Goal: Task Accomplishment & Management: Manage account settings

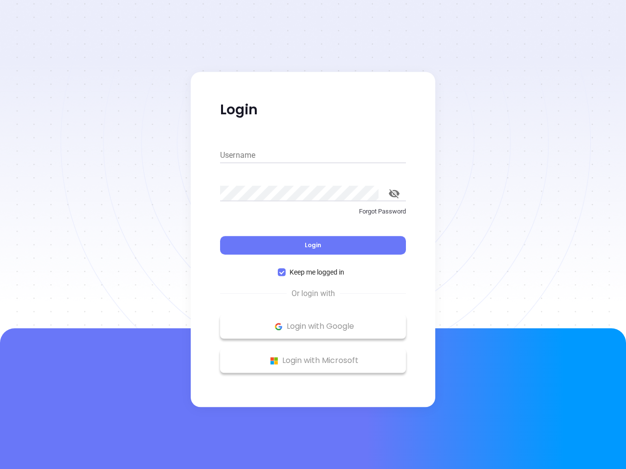
click at [313, 235] on div "Login" at bounding box center [313, 239] width 186 height 30
click at [313, 156] on input "Username" at bounding box center [313, 156] width 186 height 16
click at [394, 194] on icon "toggle password visibility" at bounding box center [394, 193] width 11 height 9
click at [313, 246] on span "Login" at bounding box center [313, 245] width 17 height 8
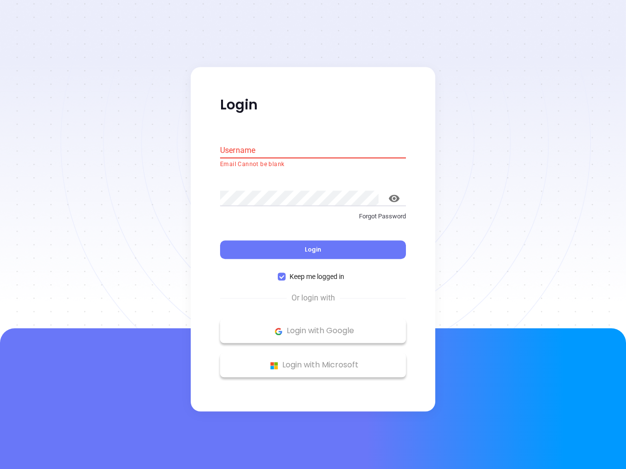
click at [313, 272] on span "Keep me logged in" at bounding box center [317, 277] width 63 height 11
click at [286, 273] on input "Keep me logged in" at bounding box center [282, 277] width 8 height 8
checkbox input "false"
click at [313, 327] on p "Login with Google" at bounding box center [313, 331] width 176 height 15
click at [313, 361] on p "Login with Microsoft" at bounding box center [313, 365] width 176 height 15
